Goal: Task Accomplishment & Management: Use online tool/utility

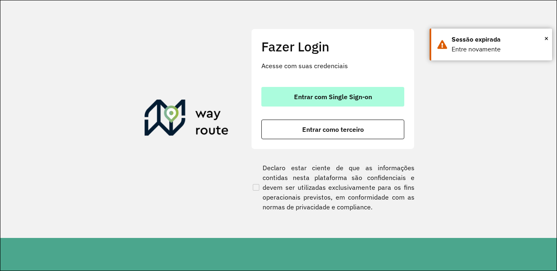
click at [334, 93] on span "Entrar com Single Sign-on" at bounding box center [333, 96] width 78 height 7
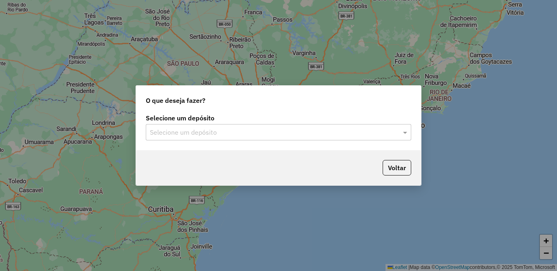
click at [312, 131] on input "text" at bounding box center [270, 133] width 241 height 10
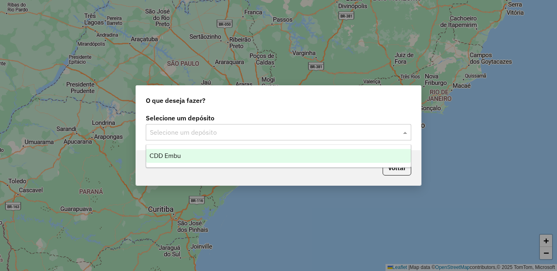
click at [165, 160] on div "CDD Embu" at bounding box center [278, 156] width 265 height 14
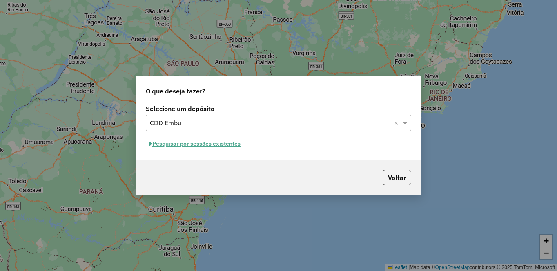
click at [213, 145] on button "Pesquisar por sessões existentes" at bounding box center [195, 144] width 98 height 13
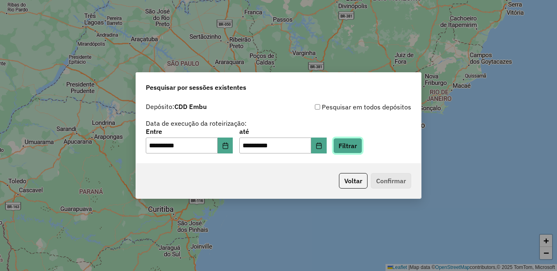
click at [362, 146] on button "Filtrar" at bounding box center [347, 146] width 29 height 16
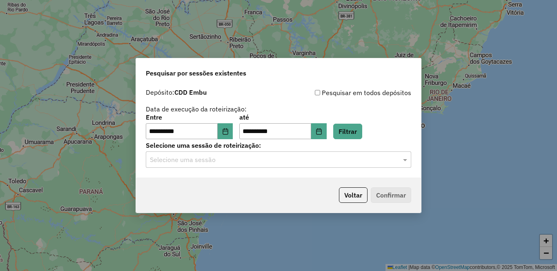
click at [181, 161] on input "text" at bounding box center [270, 160] width 241 height 10
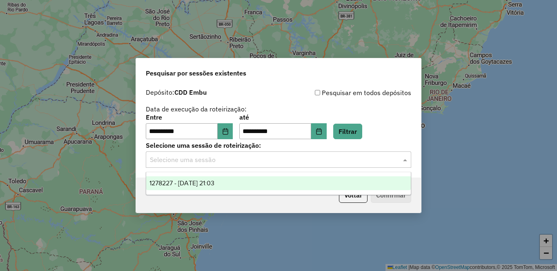
click at [193, 183] on span "1278227 - 18/09/2025 21:03" at bounding box center [181, 183] width 65 height 7
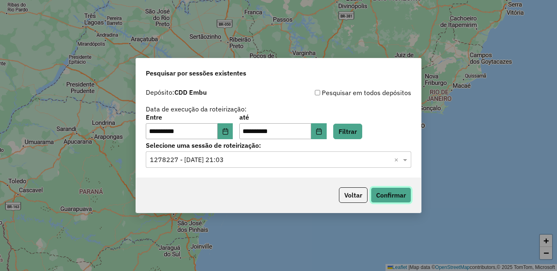
click at [389, 193] on button "Confirmar" at bounding box center [391, 195] width 40 height 16
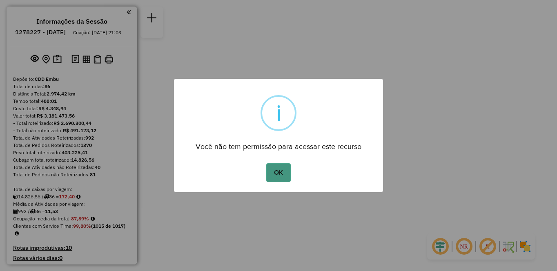
click at [286, 176] on button "OK" at bounding box center [278, 172] width 24 height 19
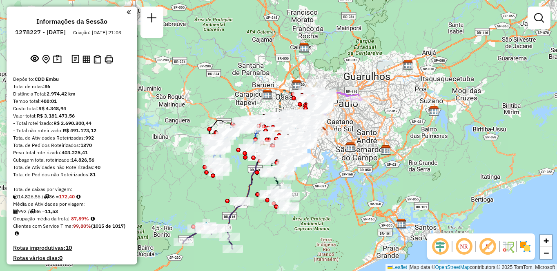
drag, startPoint x: 467, startPoint y: 247, endPoint x: 476, endPoint y: 248, distance: 8.6
click at [467, 247] on em at bounding box center [464, 247] width 20 height 20
click at [488, 248] on em at bounding box center [488, 247] width 20 height 20
click at [523, 247] on img at bounding box center [525, 246] width 13 height 13
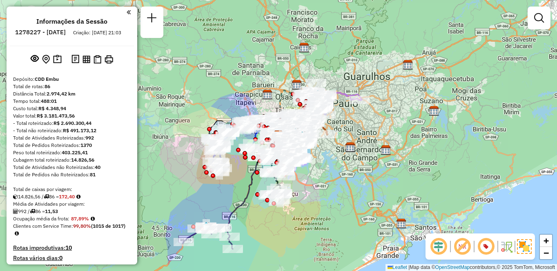
scroll to position [1802, 0]
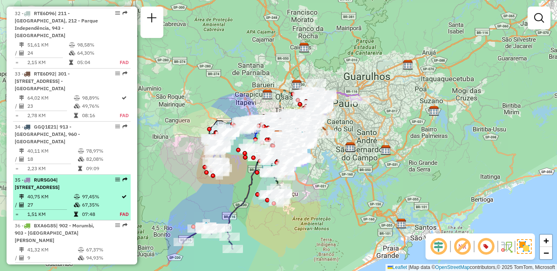
click at [71, 193] on td "40,75 KM" at bounding box center [50, 197] width 47 height 8
select select "**********"
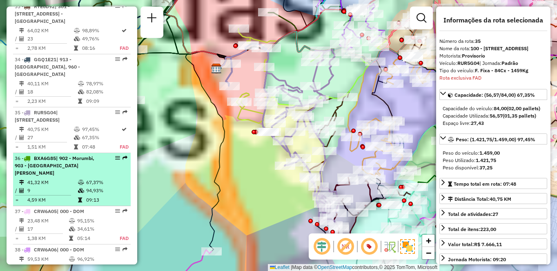
scroll to position [1926, 0]
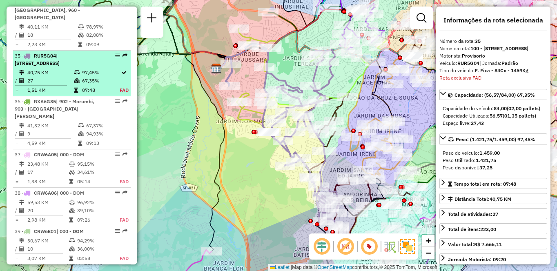
drag, startPoint x: 116, startPoint y: 137, endPoint x: 116, endPoint y: 11, distance: 126.2
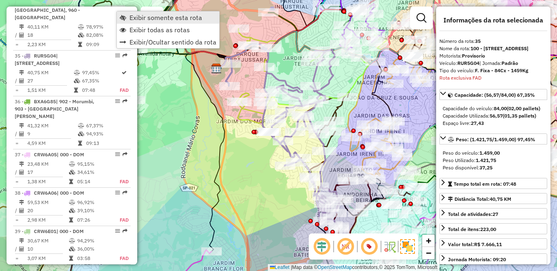
click at [150, 16] on span "Exibir somente esta rota" at bounding box center [165, 17] width 73 height 7
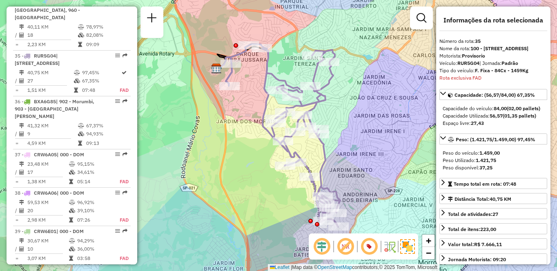
scroll to position [516, 0]
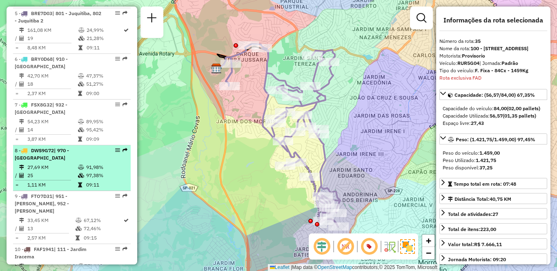
click at [66, 171] on td "25" at bounding box center [52, 175] width 51 height 8
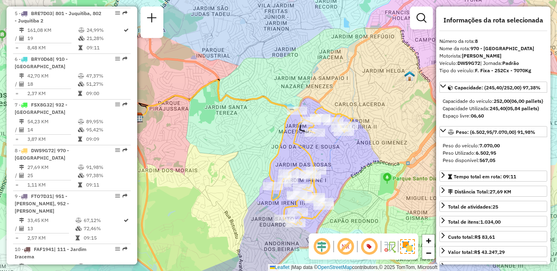
drag, startPoint x: 363, startPoint y: 155, endPoint x: 354, endPoint y: 159, distance: 9.7
click at [354, 159] on div "Janela de atendimento Grade de atendimento Capacidade Transportadoras Veículos …" at bounding box center [278, 135] width 557 height 271
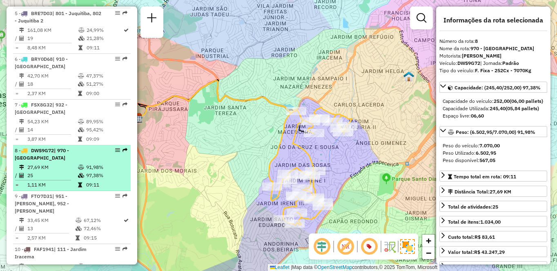
click at [59, 163] on td "27,69 KM" at bounding box center [52, 167] width 51 height 8
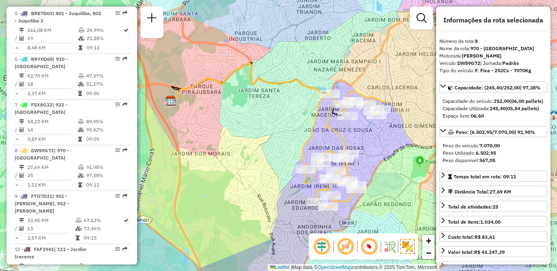
scroll to position [1643, 0]
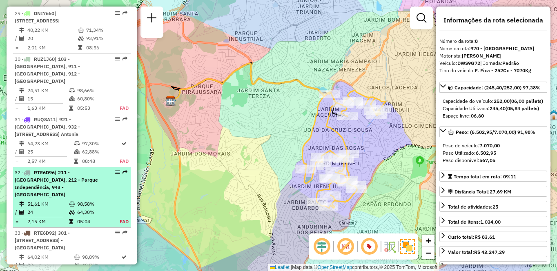
click at [64, 169] on span "| 211 - [GEOGRAPHIC_DATA], 212 - Parque Independência, 943 - [GEOGRAPHIC_DATA]" at bounding box center [56, 183] width 83 height 28
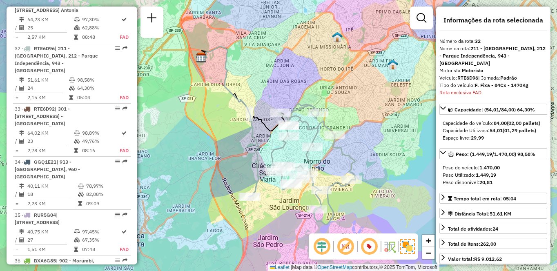
scroll to position [608, 0]
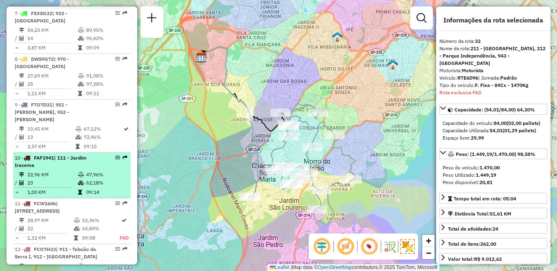
click at [76, 179] on td "23" at bounding box center [52, 183] width 51 height 8
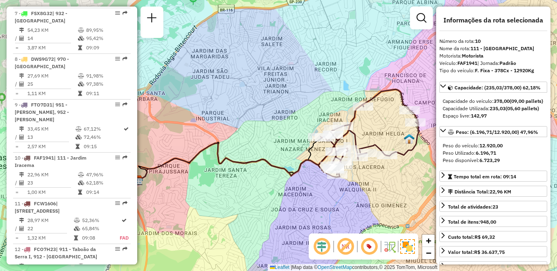
scroll to position [1703, 0]
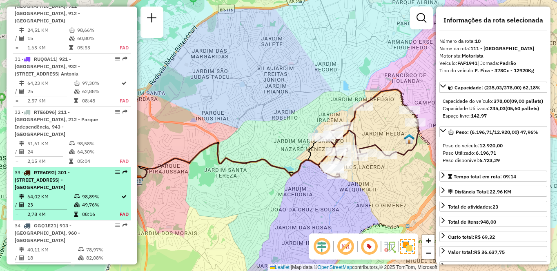
click at [67, 193] on td "64,02 KM" at bounding box center [50, 197] width 47 height 8
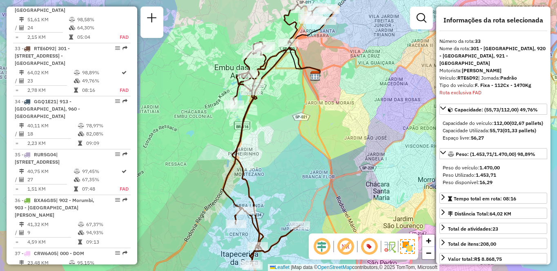
scroll to position [3040, 0]
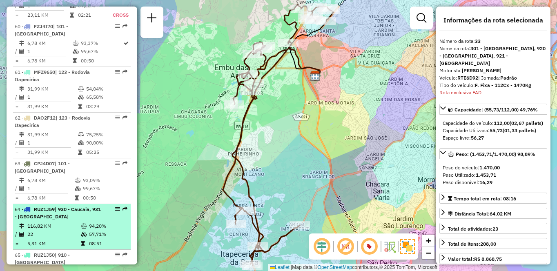
click at [42, 222] on td "116,82 KM" at bounding box center [53, 226] width 53 height 8
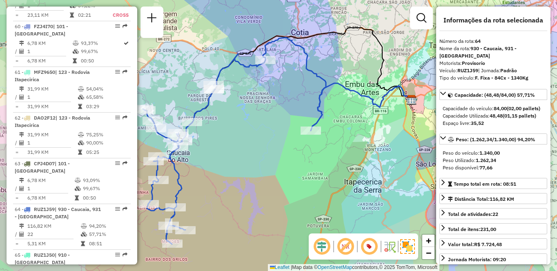
scroll to position [1262, 0]
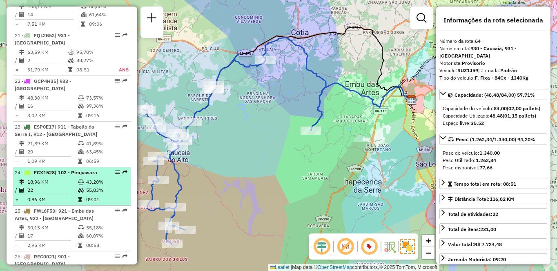
click at [55, 169] on span "| 102 - Pirajussara" at bounding box center [76, 172] width 42 height 6
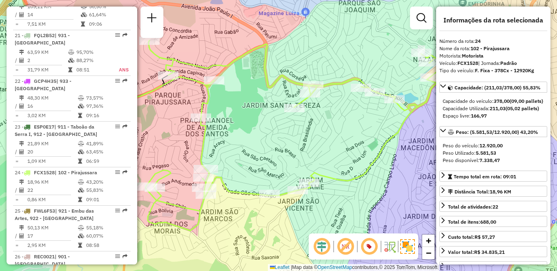
scroll to position [897, 0]
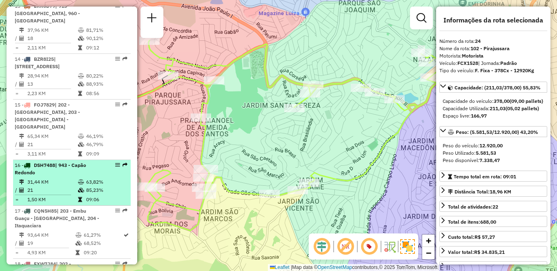
click at [70, 178] on td "31,44 KM" at bounding box center [52, 182] width 51 height 8
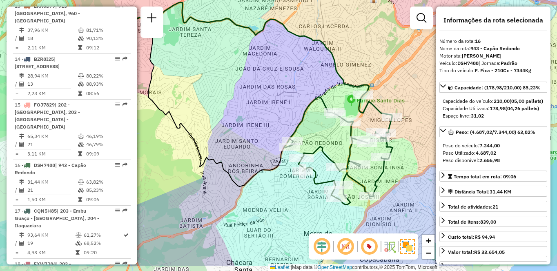
drag, startPoint x: 332, startPoint y: 147, endPoint x: 301, endPoint y: 114, distance: 45.9
click at [301, 114] on icon at bounding box center [338, 149] width 108 height 109
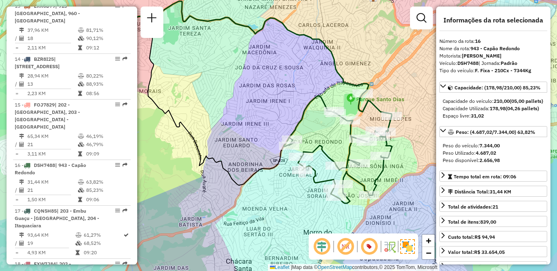
scroll to position [706, 0]
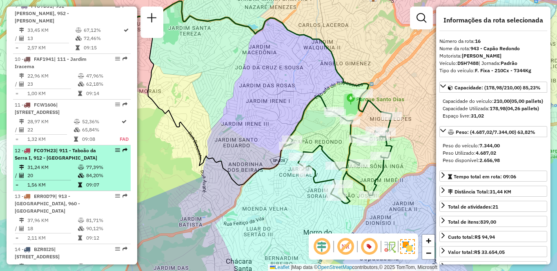
click at [67, 171] on td "20" at bounding box center [52, 175] width 51 height 8
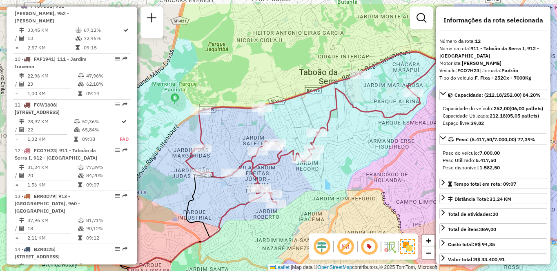
drag, startPoint x: 347, startPoint y: 136, endPoint x: 346, endPoint y: 167, distance: 31.0
click at [346, 167] on div "Janela de atendimento Grade de atendimento Capacidade Transportadoras Veículos …" at bounding box center [278, 135] width 557 height 271
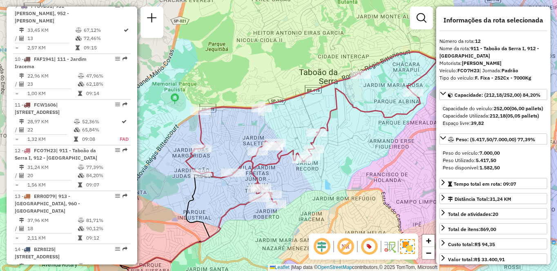
scroll to position [1217, 0]
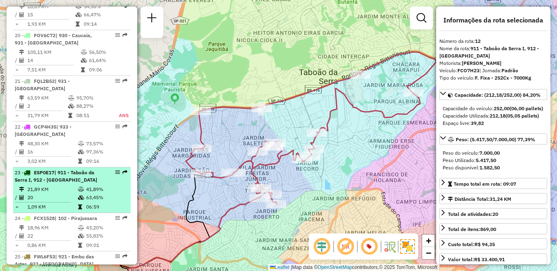
click at [62, 167] on li "23 - ESP0E17 | 911 - [GEOGRAPHIC_DATA], 912 - [GEOGRAPHIC_DATA] 21,89 KM 41,89%…" at bounding box center [72, 190] width 118 height 46
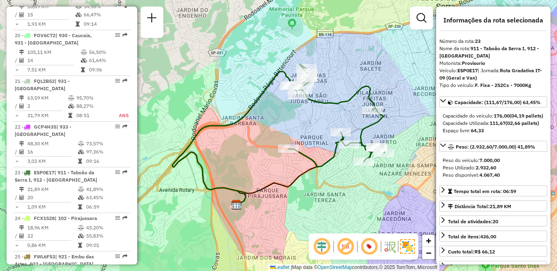
scroll to position [942, 0]
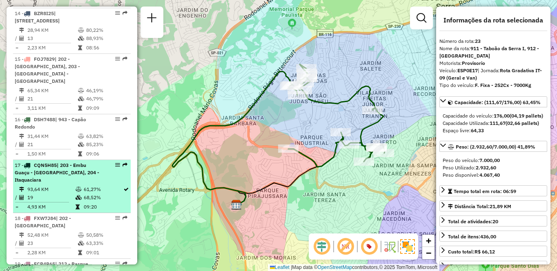
click at [85, 160] on li "17 - CQN5H85 | 203 - Embu Guaçu - [GEOGRAPHIC_DATA], 204 - Itaquaciara 93,64 KM…" at bounding box center [72, 186] width 118 height 53
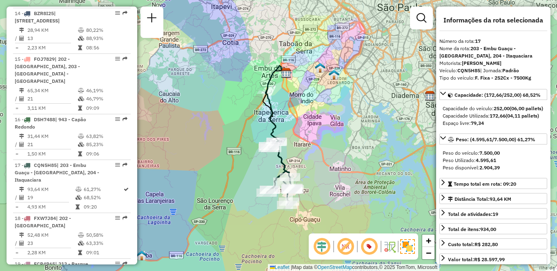
scroll to position [752, 0]
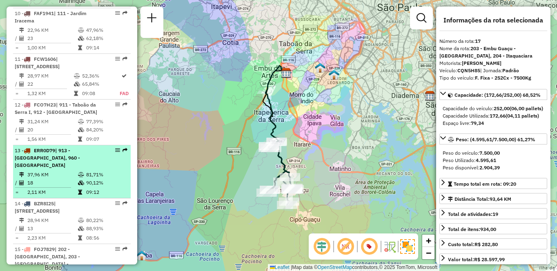
click at [71, 171] on td "37,96 KM" at bounding box center [52, 175] width 51 height 8
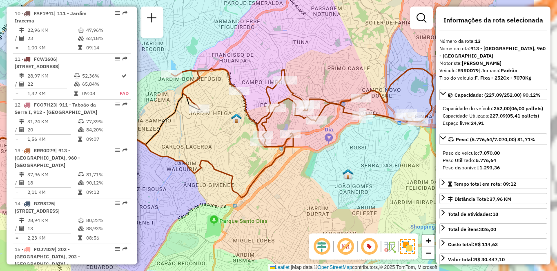
drag, startPoint x: 398, startPoint y: 167, endPoint x: 309, endPoint y: 167, distance: 89.0
click at [309, 167] on div "Janela de atendimento Grade de atendimento Capacidade Transportadoras Veículos …" at bounding box center [278, 135] width 557 height 271
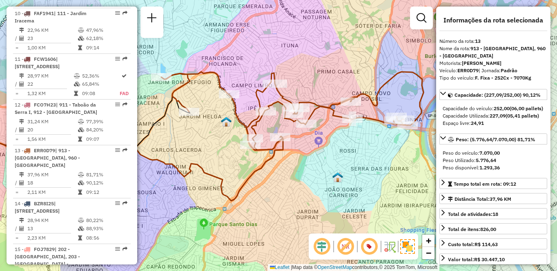
scroll to position [432, 0]
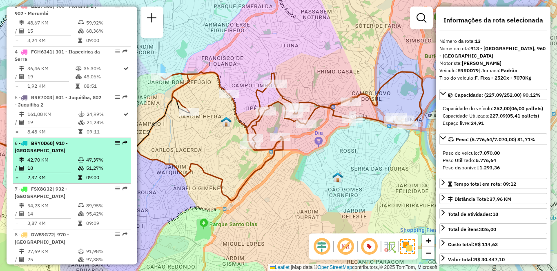
click at [64, 156] on td "42,70 KM" at bounding box center [52, 160] width 51 height 8
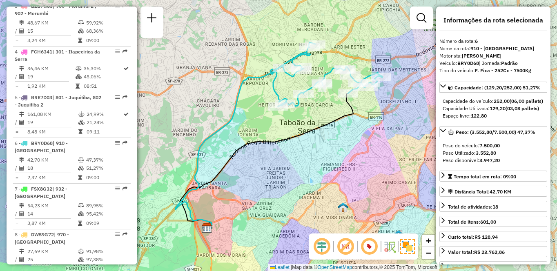
scroll to position [1756, 0]
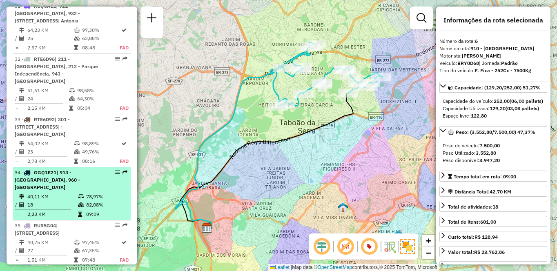
click at [41, 193] on td "40,11 KM" at bounding box center [52, 197] width 51 height 8
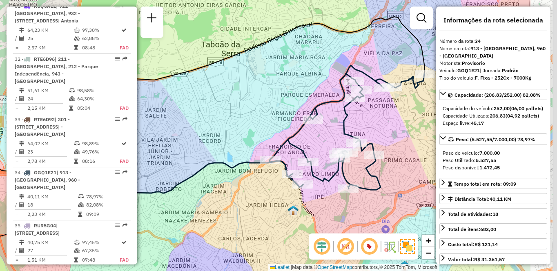
drag, startPoint x: 383, startPoint y: 167, endPoint x: 327, endPoint y: 165, distance: 55.9
click at [327, 165] on div "Janela de atendimento Grade de atendimento Capacidade Transportadoras Veículos …" at bounding box center [278, 135] width 557 height 271
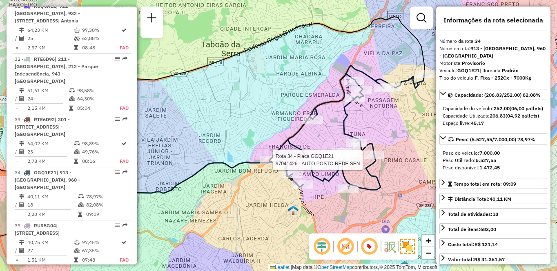
scroll to position [3131, 0]
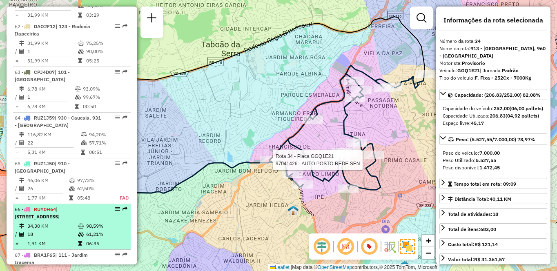
click at [76, 206] on div "66 - RUY0H64 | 111 - [GEOGRAPHIC_DATA], 913 - [GEOGRAPHIC_DATA], 960 - [GEOGRAP…" at bounding box center [58, 213] width 87 height 15
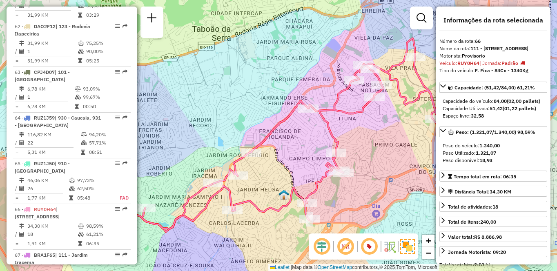
drag, startPoint x: 387, startPoint y: 129, endPoint x: 334, endPoint y: 132, distance: 53.5
click at [334, 132] on icon at bounding box center [289, 133] width 296 height 191
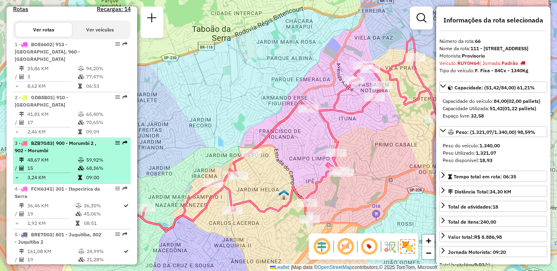
click at [74, 156] on td "48,67 KM" at bounding box center [52, 160] width 51 height 8
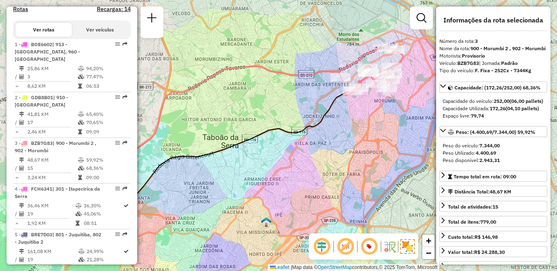
click at [347, 136] on div "Janela de atendimento Grade de atendimento Capacidade Transportadoras Veículos …" at bounding box center [278, 135] width 557 height 271
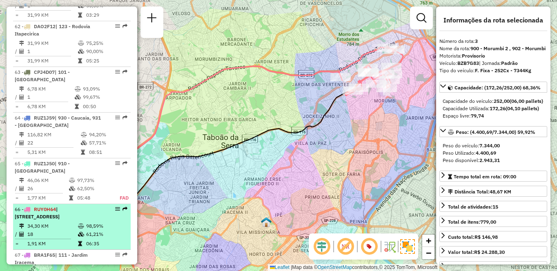
click at [78, 230] on td at bounding box center [82, 234] width 8 height 8
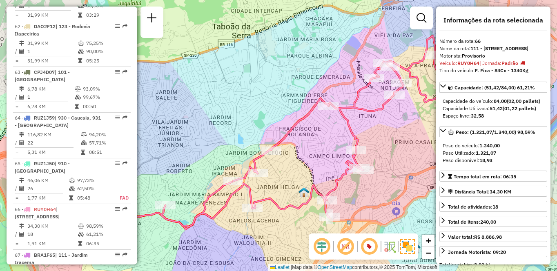
drag, startPoint x: 365, startPoint y: 159, endPoint x: 317, endPoint y: 159, distance: 48.6
click at [317, 159] on div "Janela de atendimento Grade de atendimento Capacidade Transportadoras Veículos …" at bounding box center [278, 135] width 557 height 271
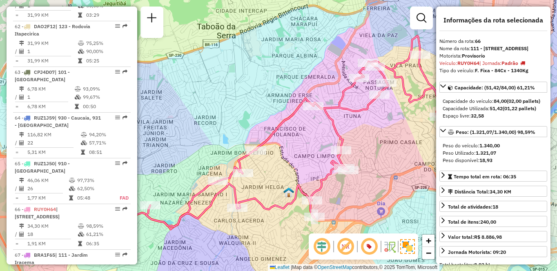
scroll to position [1308, 0]
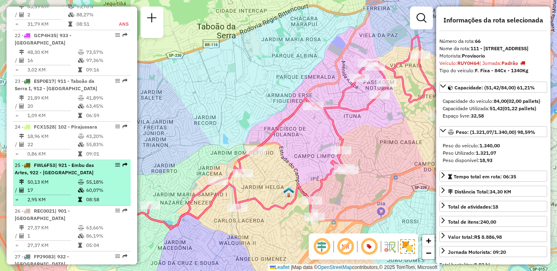
click at [32, 196] on td "2,95 KM" at bounding box center [52, 200] width 51 height 8
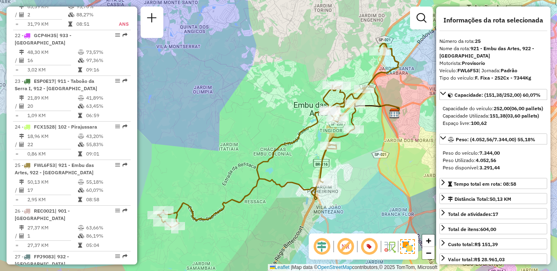
scroll to position [256, 0]
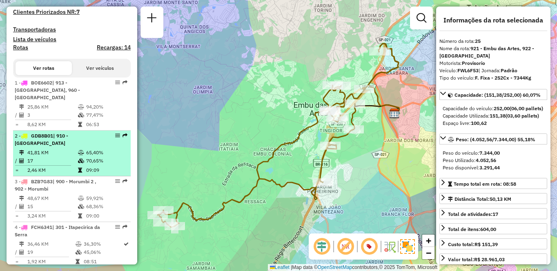
click at [89, 149] on td "65,40%" at bounding box center [106, 153] width 41 height 8
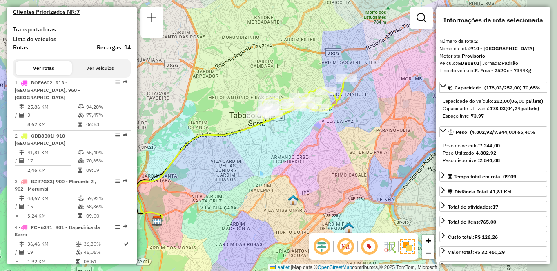
drag, startPoint x: 385, startPoint y: 131, endPoint x: 343, endPoint y: 145, distance: 44.8
click at [343, 145] on div "Janela de atendimento Grade de atendimento Capacidade Transportadoras Veículos …" at bounding box center [278, 135] width 557 height 271
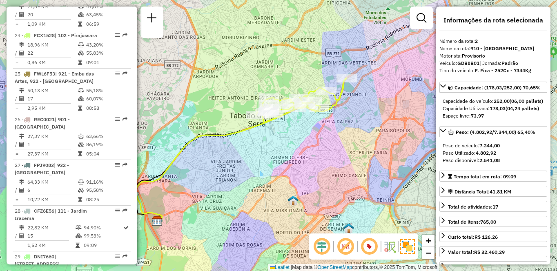
scroll to position [851, 0]
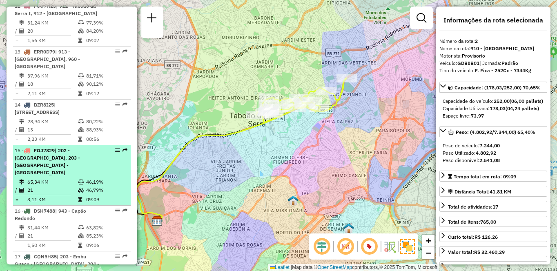
click at [80, 147] on span "| 202 - [GEOGRAPHIC_DATA], 203 - [GEOGRAPHIC_DATA] - [GEOGRAPHIC_DATA]" at bounding box center [47, 161] width 65 height 28
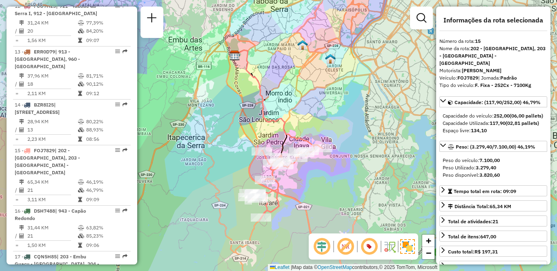
scroll to position [1171, 0]
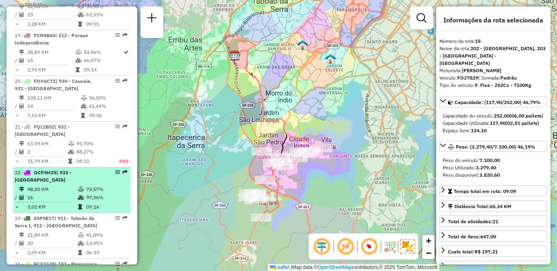
click at [56, 194] on td "16" at bounding box center [52, 198] width 51 height 8
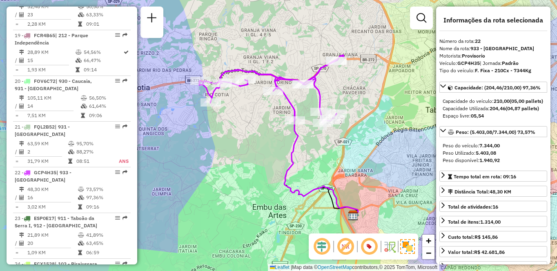
scroll to position [295, 0]
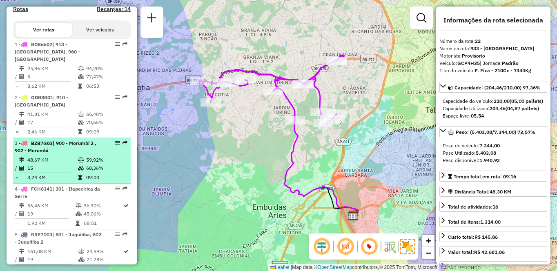
click at [57, 156] on td "48,67 KM" at bounding box center [52, 160] width 51 height 8
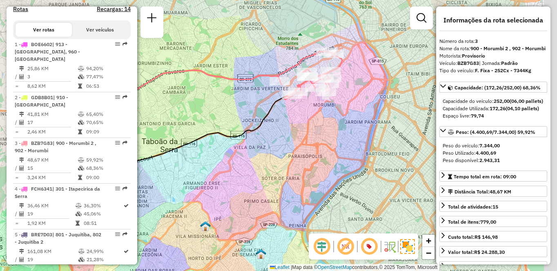
drag, startPoint x: 306, startPoint y: 165, endPoint x: 266, endPoint y: 177, distance: 41.8
click at [266, 177] on div "Janela de atendimento Grade de atendimento Capacidade Transportadoras Veículos …" at bounding box center [278, 135] width 557 height 271
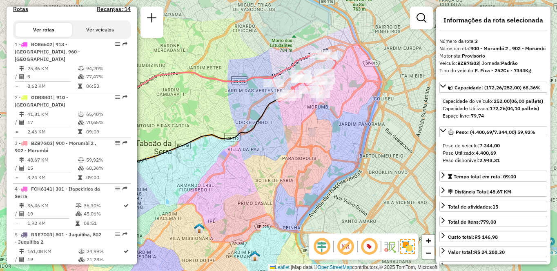
scroll to position [1445, 0]
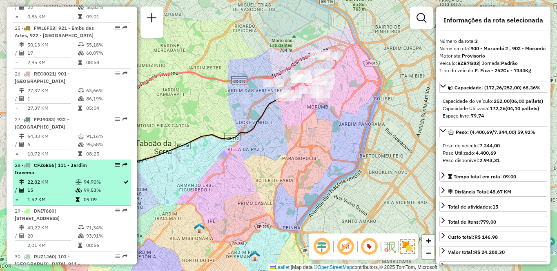
click at [85, 178] on td "94,90%" at bounding box center [103, 182] width 40 height 8
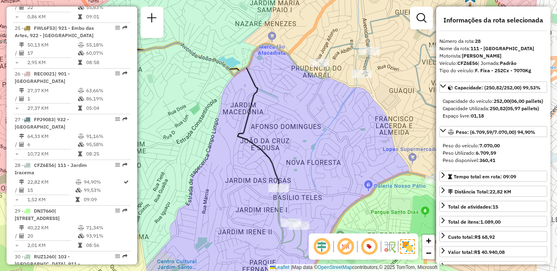
drag, startPoint x: 385, startPoint y: 157, endPoint x: 256, endPoint y: 158, distance: 129.4
click at [256, 158] on div "Janela de atendimento Grade de atendimento Capacidade Transportadoras Veículos …" at bounding box center [278, 135] width 557 height 271
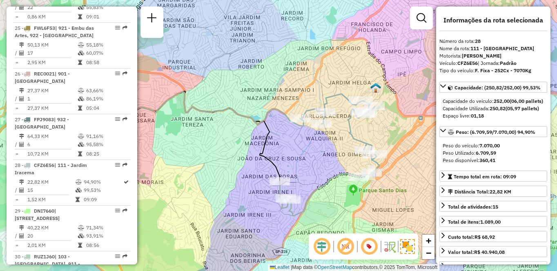
scroll to position [897, 0]
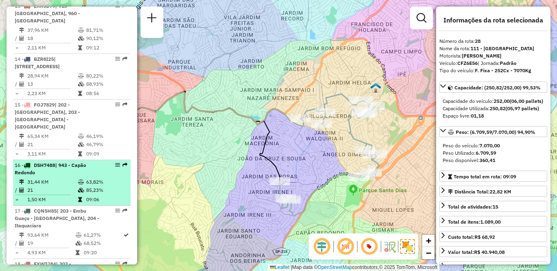
click at [73, 178] on td "31,44 KM" at bounding box center [52, 182] width 51 height 8
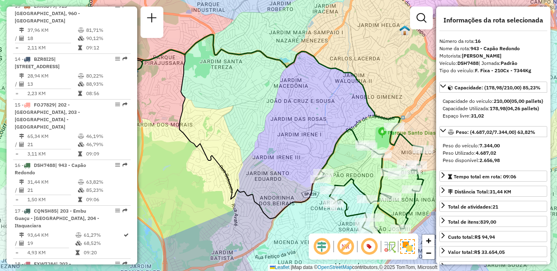
scroll to position [706, 0]
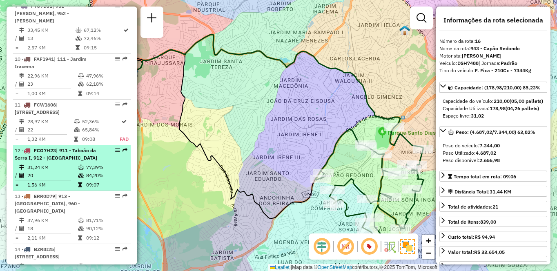
click at [46, 163] on td "31,24 KM" at bounding box center [52, 167] width 51 height 8
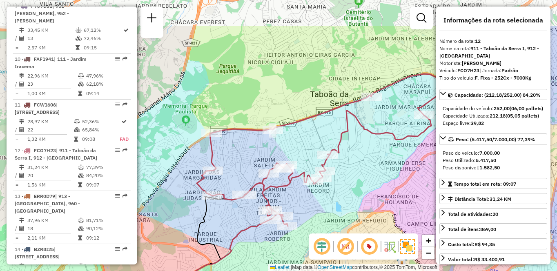
drag, startPoint x: 303, startPoint y: 96, endPoint x: 313, endPoint y: 149, distance: 54.0
click at [313, 149] on div "Janela de atendimento Grade de atendimento Capacidade Transportadoras Veículos …" at bounding box center [278, 135] width 557 height 271
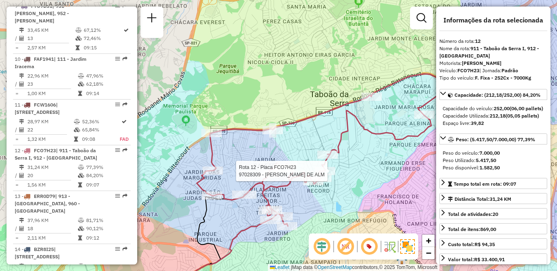
drag, startPoint x: 349, startPoint y: 156, endPoint x: 327, endPoint y: 147, distance: 24.2
click at [327, 147] on div "Rota 12 - Placa FCO7H23 97028309 - [PERSON_NAME] DE ALM Janela de atendimento G…" at bounding box center [278, 135] width 557 height 271
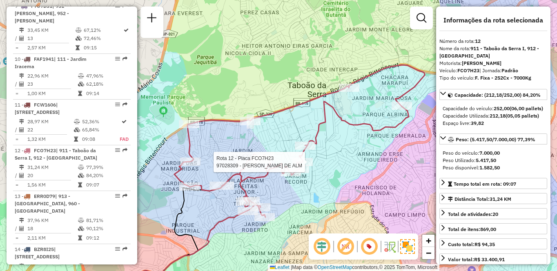
scroll to position [3322, 0]
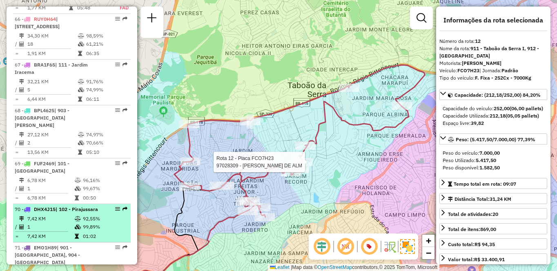
click at [79, 232] on td at bounding box center [78, 236] width 8 height 8
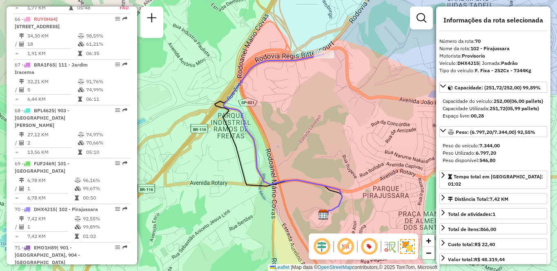
scroll to position [256, 0]
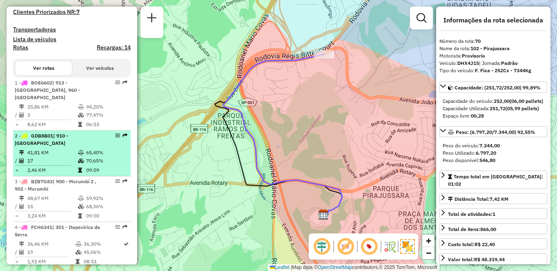
click at [71, 149] on td "41,81 KM" at bounding box center [52, 153] width 51 height 8
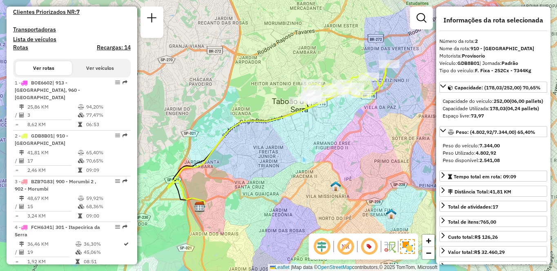
scroll to position [1445, 0]
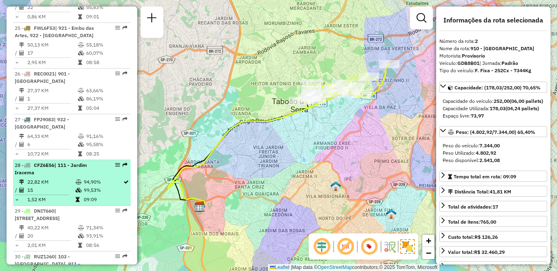
click at [76, 180] on icon at bounding box center [79, 182] width 6 height 5
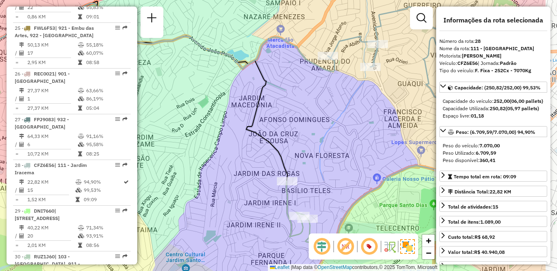
drag, startPoint x: 375, startPoint y: 140, endPoint x: 276, endPoint y: 123, distance: 100.8
click at [276, 123] on div "Janela de atendimento Grade de atendimento Capacidade Transportadoras Veículos …" at bounding box center [278, 135] width 557 height 271
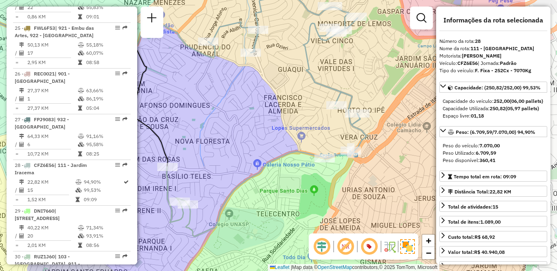
drag, startPoint x: 380, startPoint y: 134, endPoint x: 288, endPoint y: 127, distance: 91.7
click at [288, 127] on div "Janela de atendimento Grade de atendimento Capacidade Transportadoras Veículos …" at bounding box center [278, 135] width 557 height 271
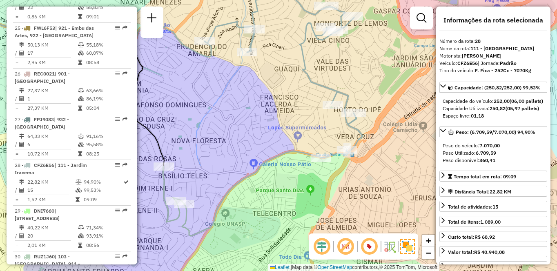
scroll to position [608, 0]
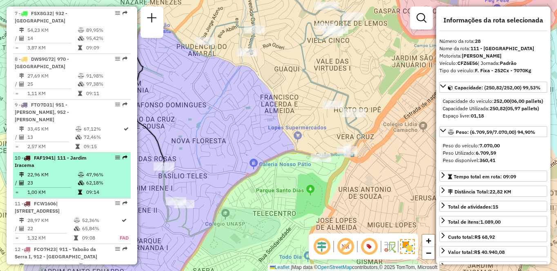
click at [78, 154] on div "10 - FAF1941 | 111 - [GEOGRAPHIC_DATA]" at bounding box center [58, 161] width 87 height 15
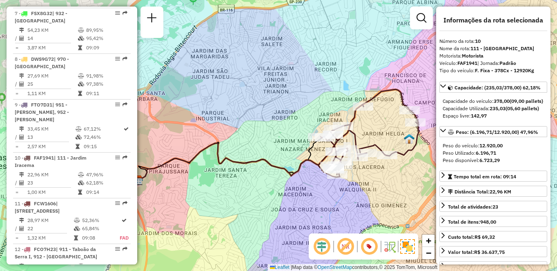
scroll to position [1445, 0]
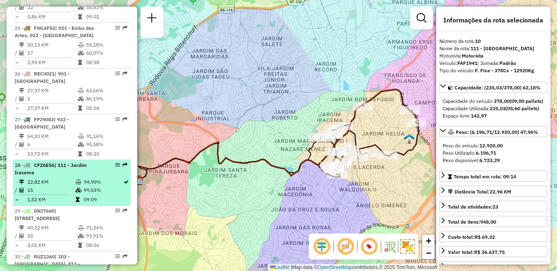
click at [77, 180] on icon at bounding box center [79, 182] width 6 height 5
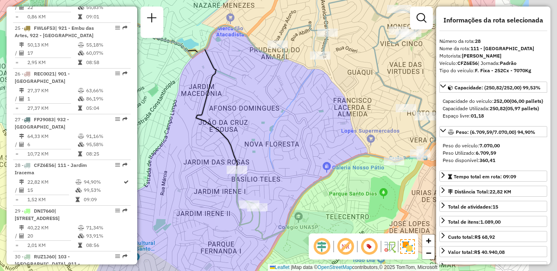
drag, startPoint x: 394, startPoint y: 151, endPoint x: 275, endPoint y: 130, distance: 121.4
click at [275, 130] on div "Janela de atendimento Grade de atendimento Capacidade Transportadoras Veículos …" at bounding box center [278, 135] width 557 height 271
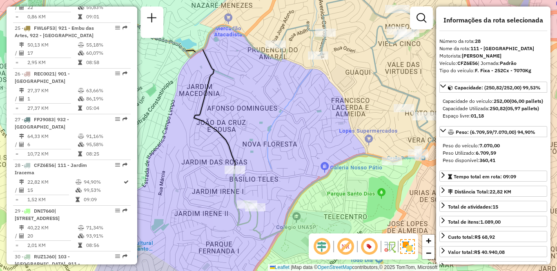
scroll to position [3276, 0]
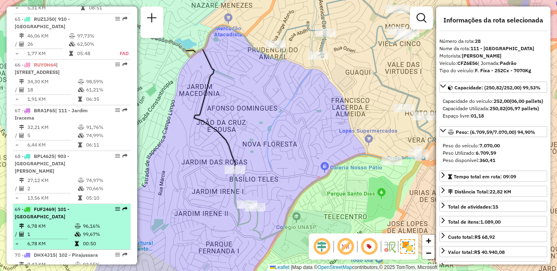
click at [63, 222] on td "6,78 KM" at bounding box center [50, 226] width 47 height 8
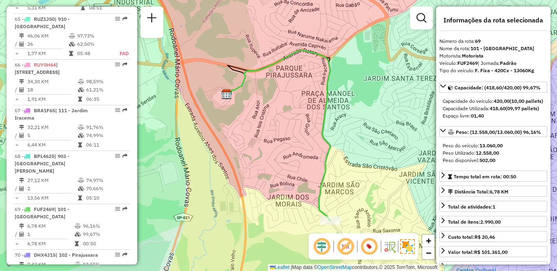
scroll to position [3131, 0]
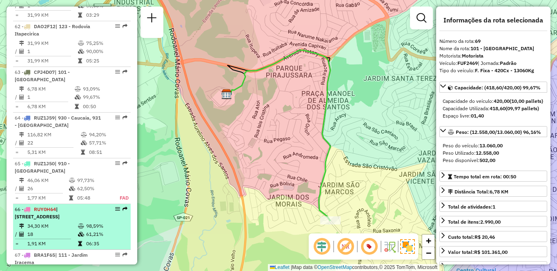
click at [80, 206] on div "66 - RUY0H64 | 111 - [GEOGRAPHIC_DATA], 913 - [GEOGRAPHIC_DATA], 960 - [GEOGRAP…" at bounding box center [58, 213] width 87 height 15
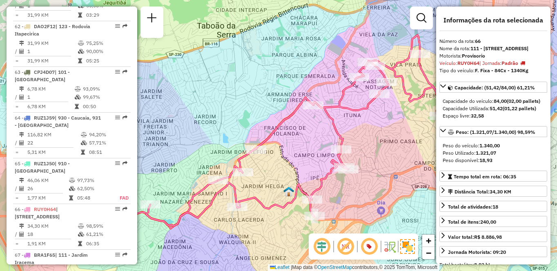
drag, startPoint x: 401, startPoint y: 114, endPoint x: 353, endPoint y: 114, distance: 48.6
click at [353, 114] on icon at bounding box center [294, 130] width 296 height 191
